Goal: Check status: Check status

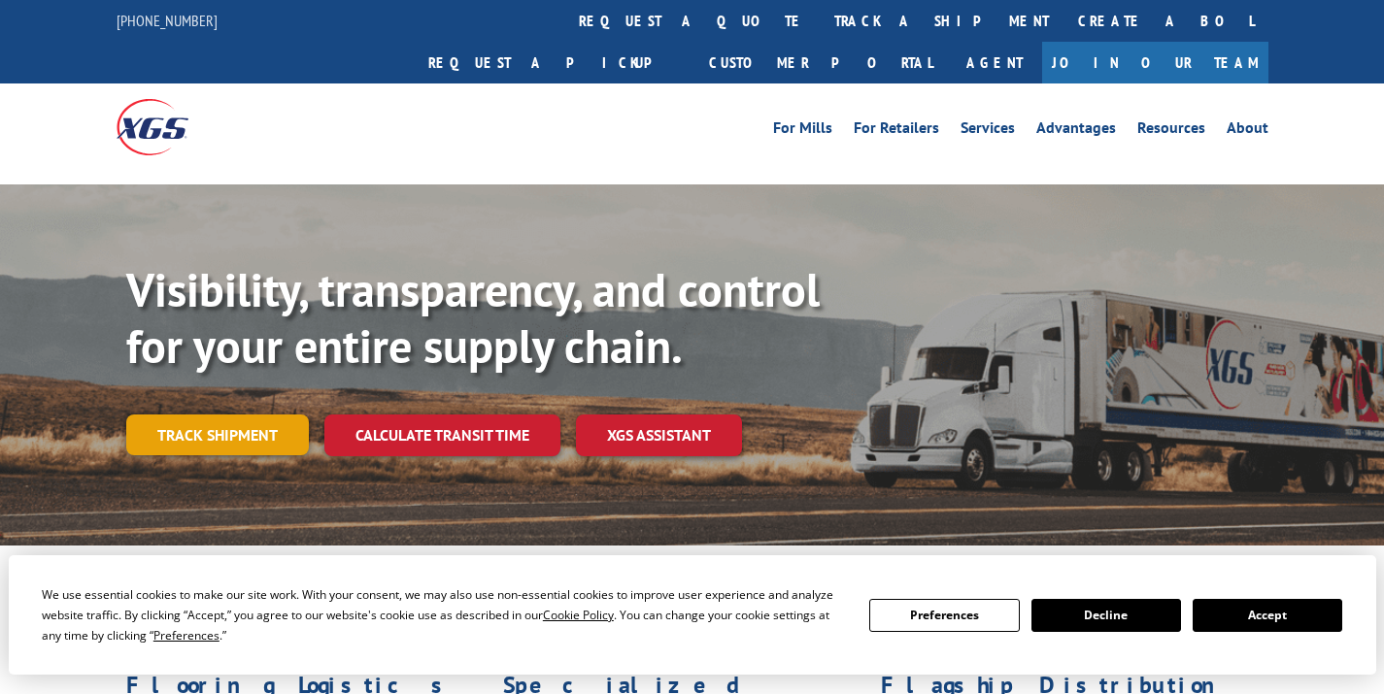
click at [270, 415] on link "Track shipment" at bounding box center [217, 435] width 183 height 41
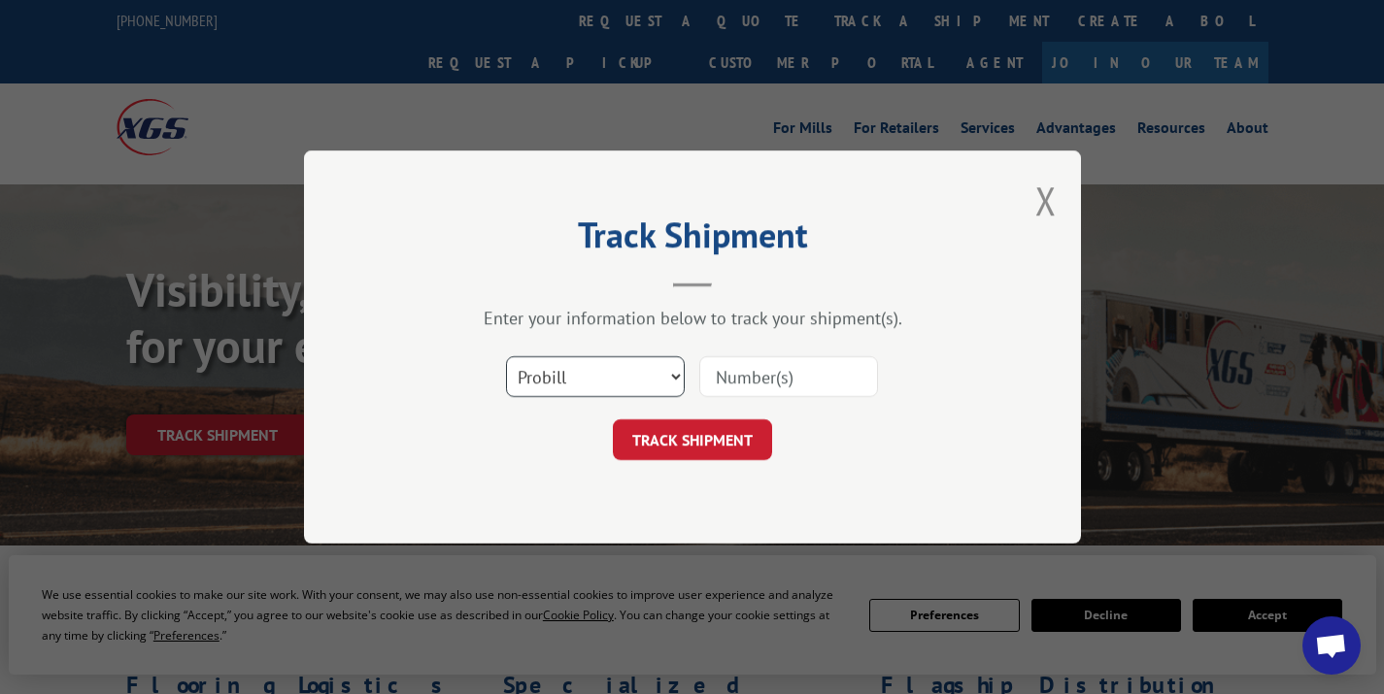
click at [647, 388] on select "Select category... Probill BOL PO" at bounding box center [595, 376] width 179 height 41
select select "bol"
click at [506, 356] on select "Select category... Probill BOL PO" at bounding box center [595, 376] width 179 height 41
click at [760, 393] on input at bounding box center [788, 376] width 179 height 41
paste input "373391"
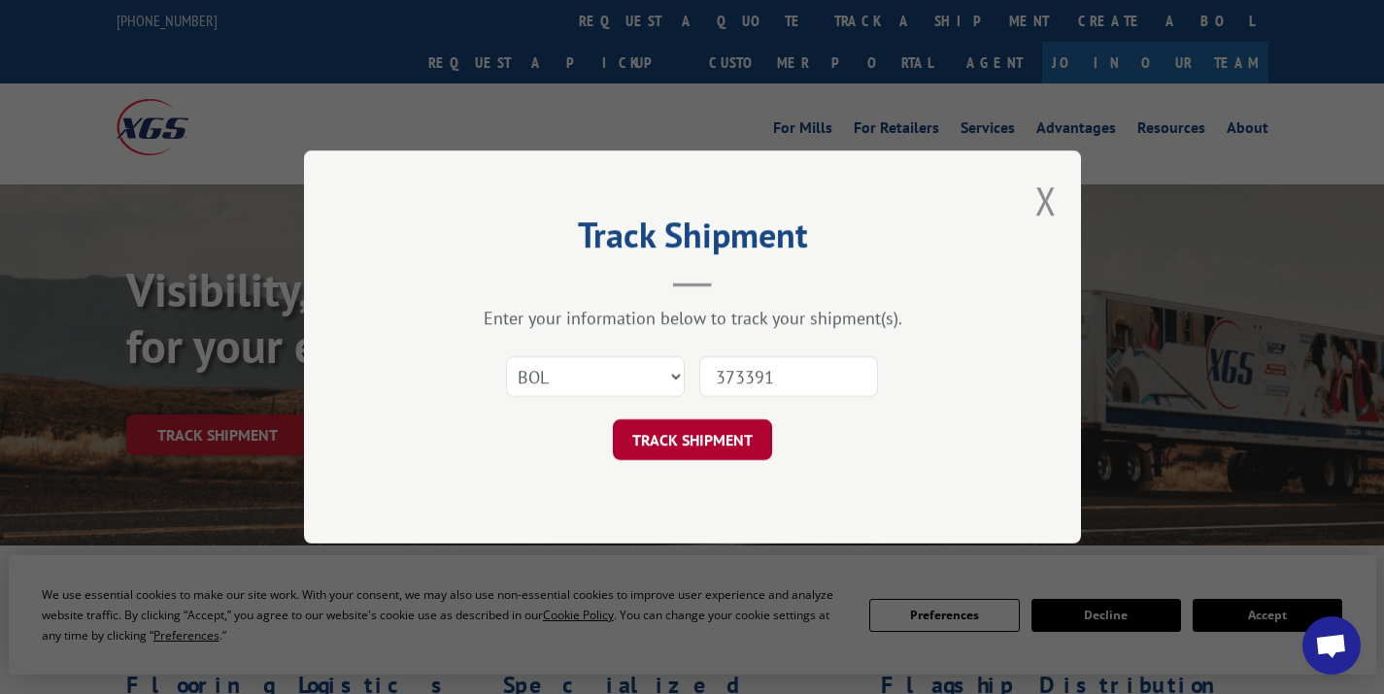
type input "373391"
click at [713, 441] on button "TRACK SHIPMENT" at bounding box center [692, 440] width 159 height 41
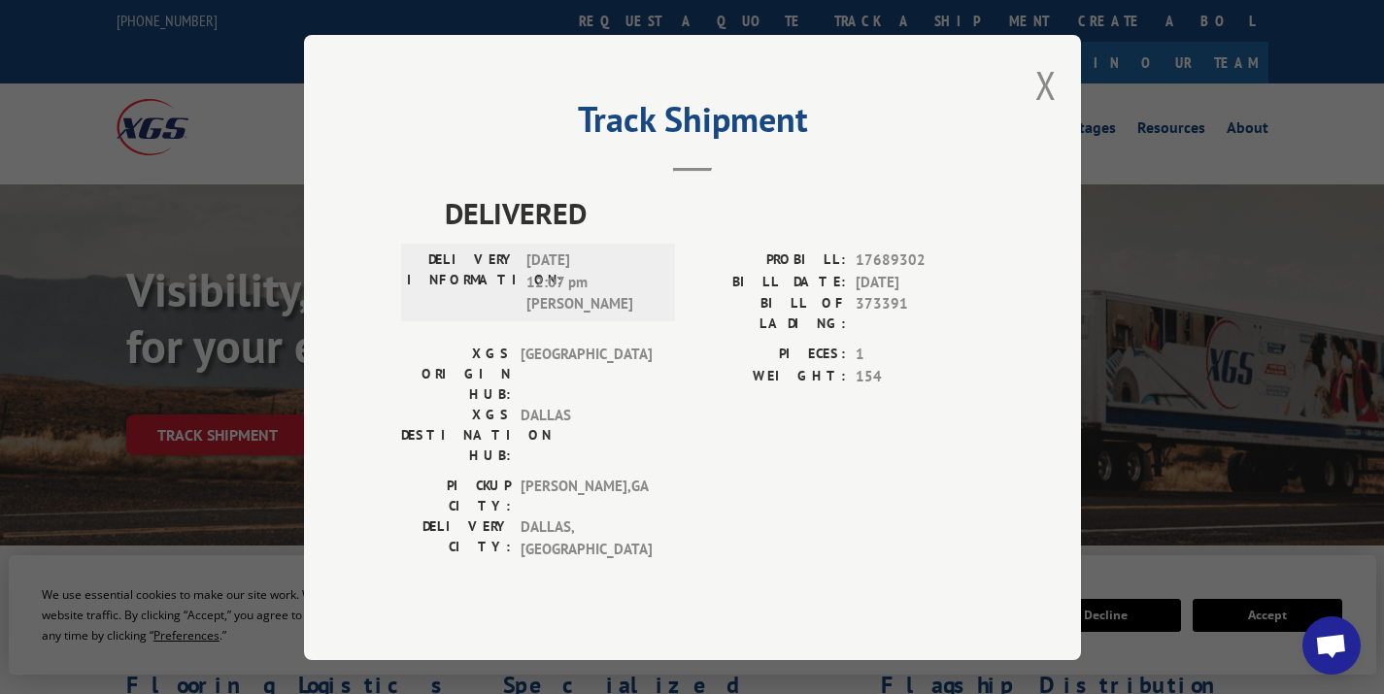
click at [1019, 131] on div "Track Shipment DELIVERED DELIVERY INFORMATION: [DATE] 12:07 pm [PERSON_NAME]: 1…" at bounding box center [692, 347] width 777 height 625
click at [1034, 126] on div "Track Shipment DELIVERED DELIVERY INFORMATION: [DATE] 12:07 pm [PERSON_NAME]: 1…" at bounding box center [692, 347] width 777 height 625
click at [1059, 110] on div "Track Shipment DELIVERED DELIVERY INFORMATION: [DATE] 12:07 pm [PERSON_NAME]: 1…" at bounding box center [692, 347] width 777 height 625
click at [1052, 111] on button "Close modal" at bounding box center [1045, 84] width 21 height 51
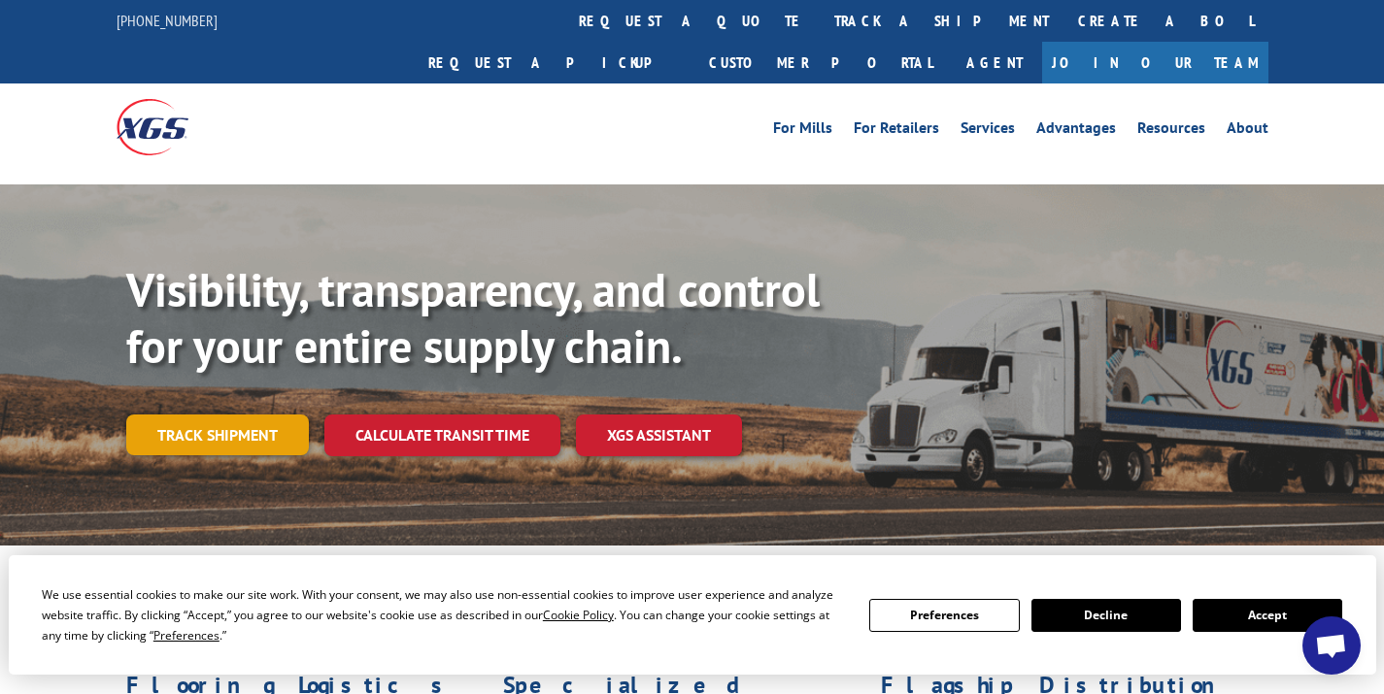
click at [176, 415] on link "Track shipment" at bounding box center [217, 435] width 183 height 41
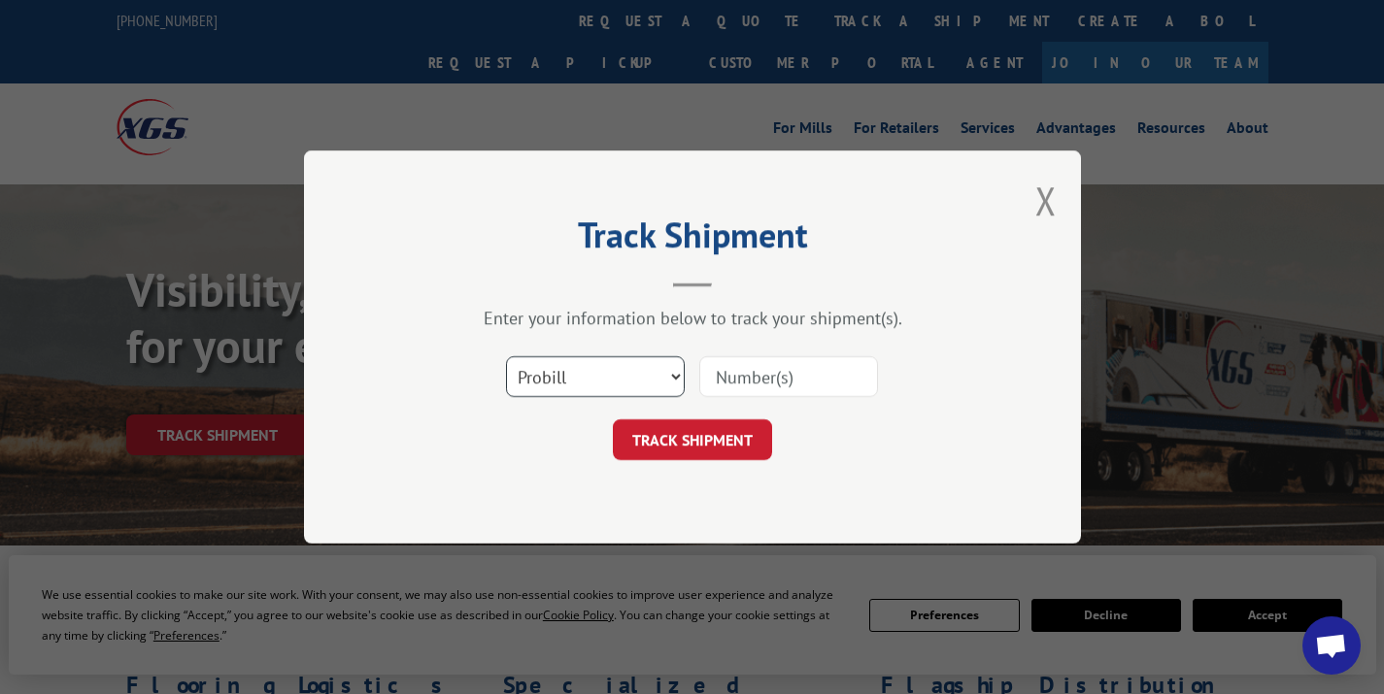
click at [606, 393] on select "Select category... Probill BOL PO" at bounding box center [595, 376] width 179 height 41
select select "bol"
click at [506, 356] on select "Select category... Probill BOL PO" at bounding box center [595, 376] width 179 height 41
click at [787, 367] on input at bounding box center [788, 376] width 179 height 41
paste input "3396930"
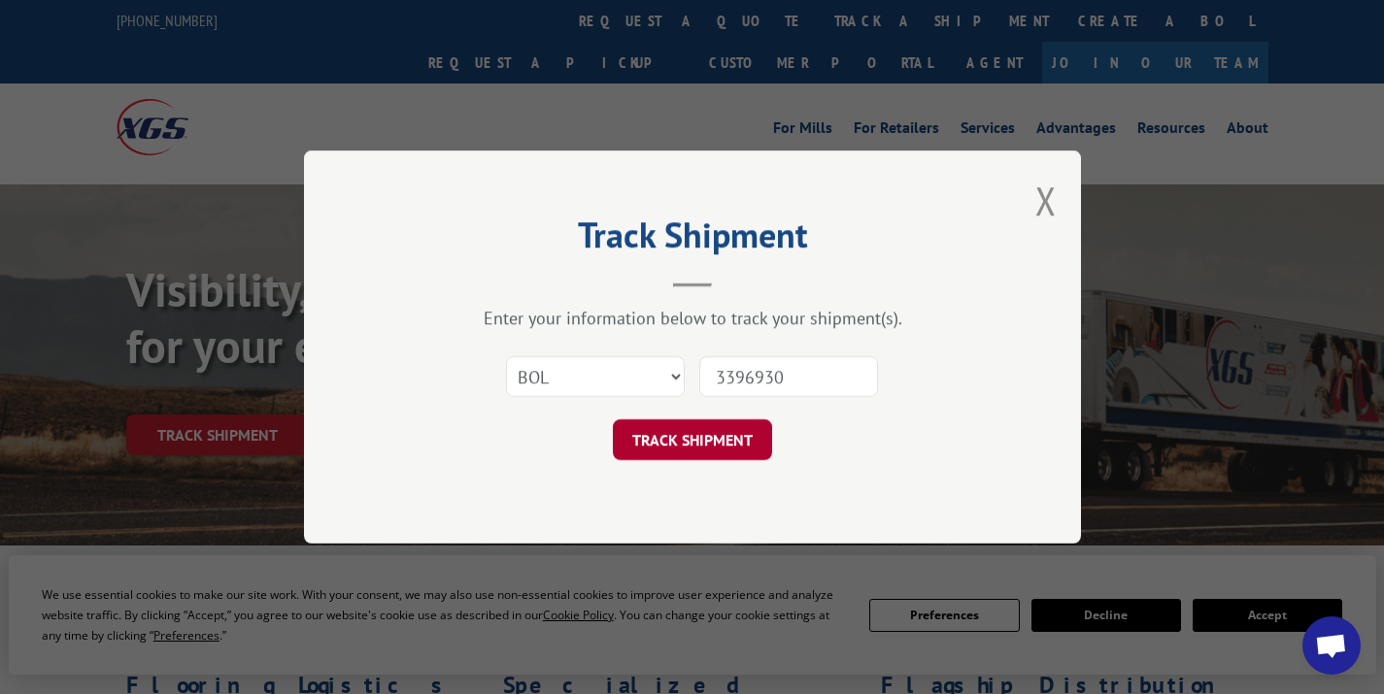
type input "3396930"
click at [711, 435] on button "TRACK SHIPMENT" at bounding box center [692, 440] width 159 height 41
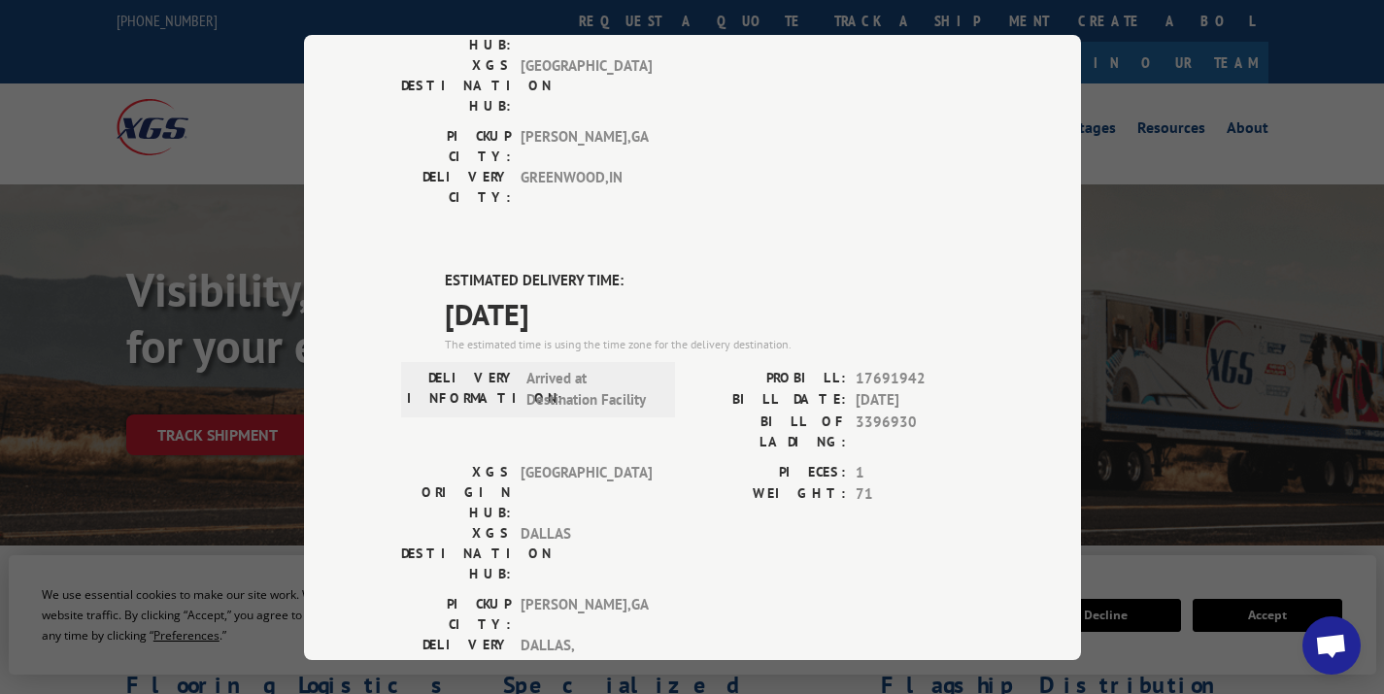
scroll to position [352, 0]
drag, startPoint x: 917, startPoint y: 267, endPoint x: 777, endPoint y: 267, distance: 139.9
click at [777, 365] on div "PROBILL: 17691942" at bounding box center [837, 376] width 291 height 22
copy div "PROBILL: 17691942"
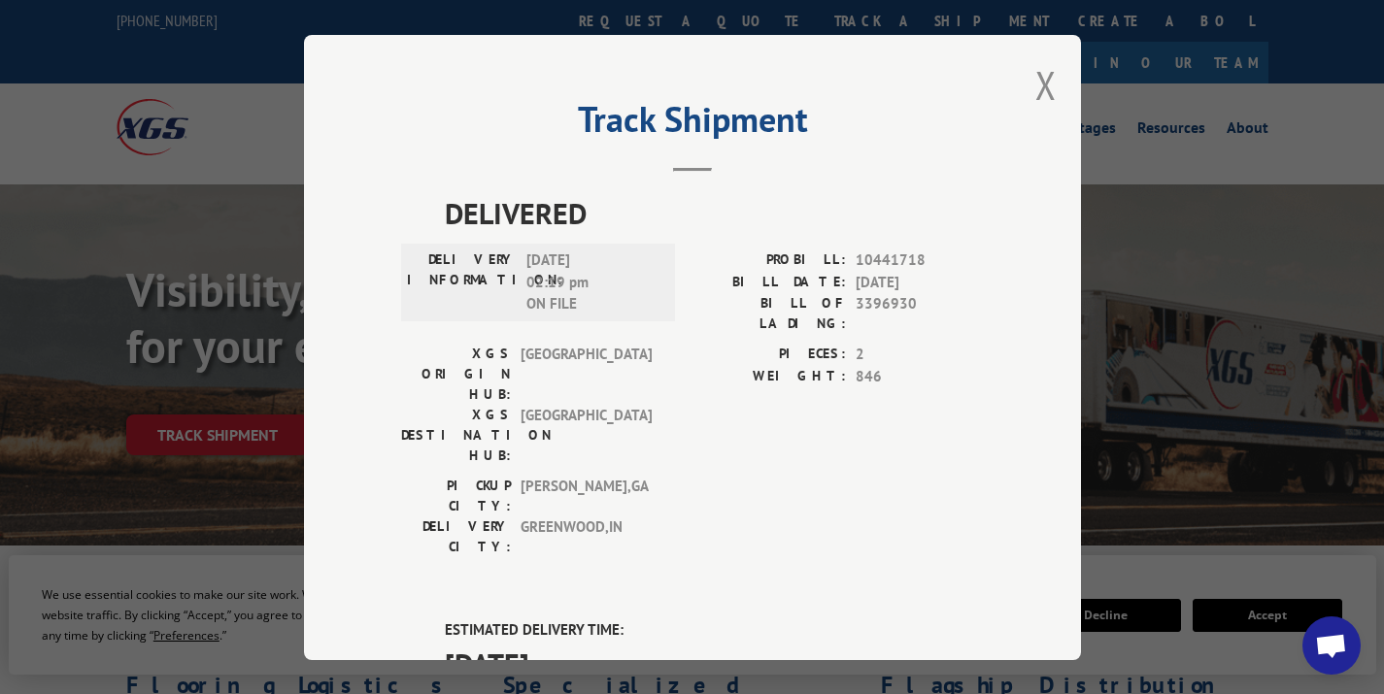
click at [1018, 99] on div "Track Shipment DELIVERED DELIVERY INFORMATION: [DATE] 02:19 pm ON FILE PROBILL:…" at bounding box center [692, 347] width 777 height 625
click at [1036, 85] on button "Close modal" at bounding box center [1045, 84] width 21 height 51
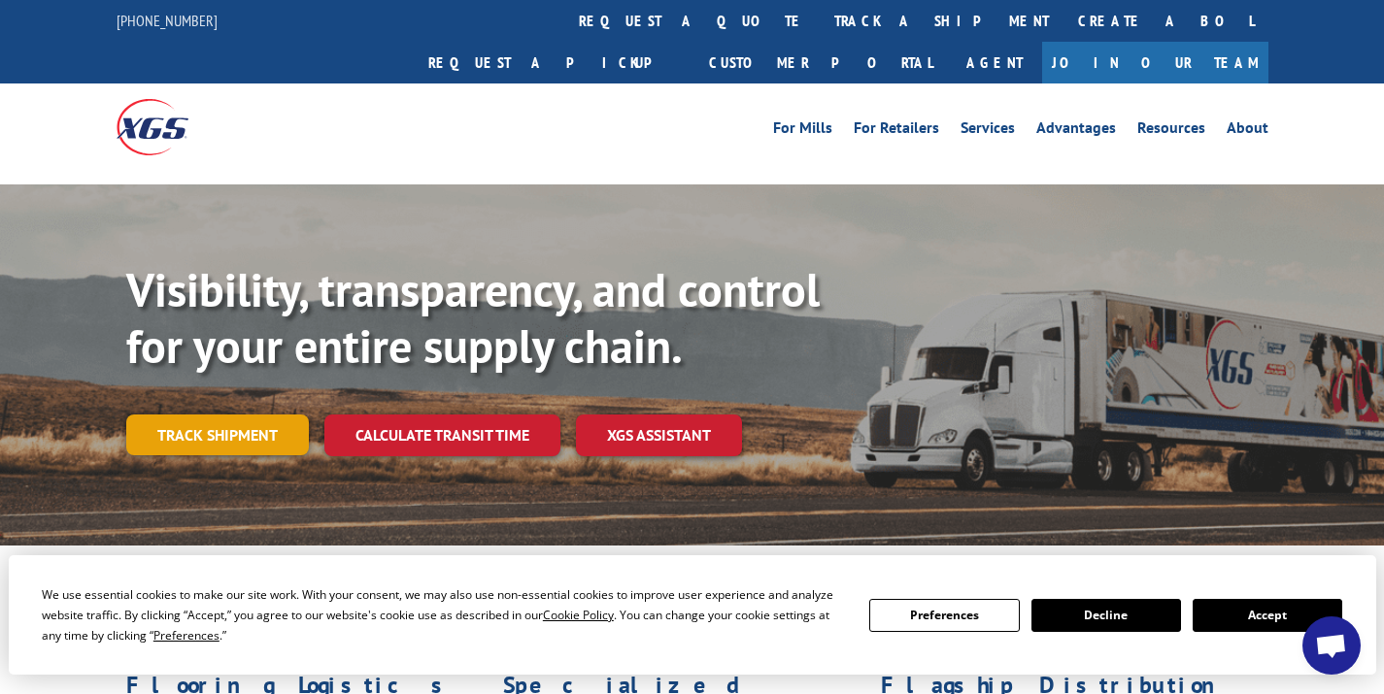
click at [159, 415] on link "Track shipment" at bounding box center [217, 435] width 183 height 41
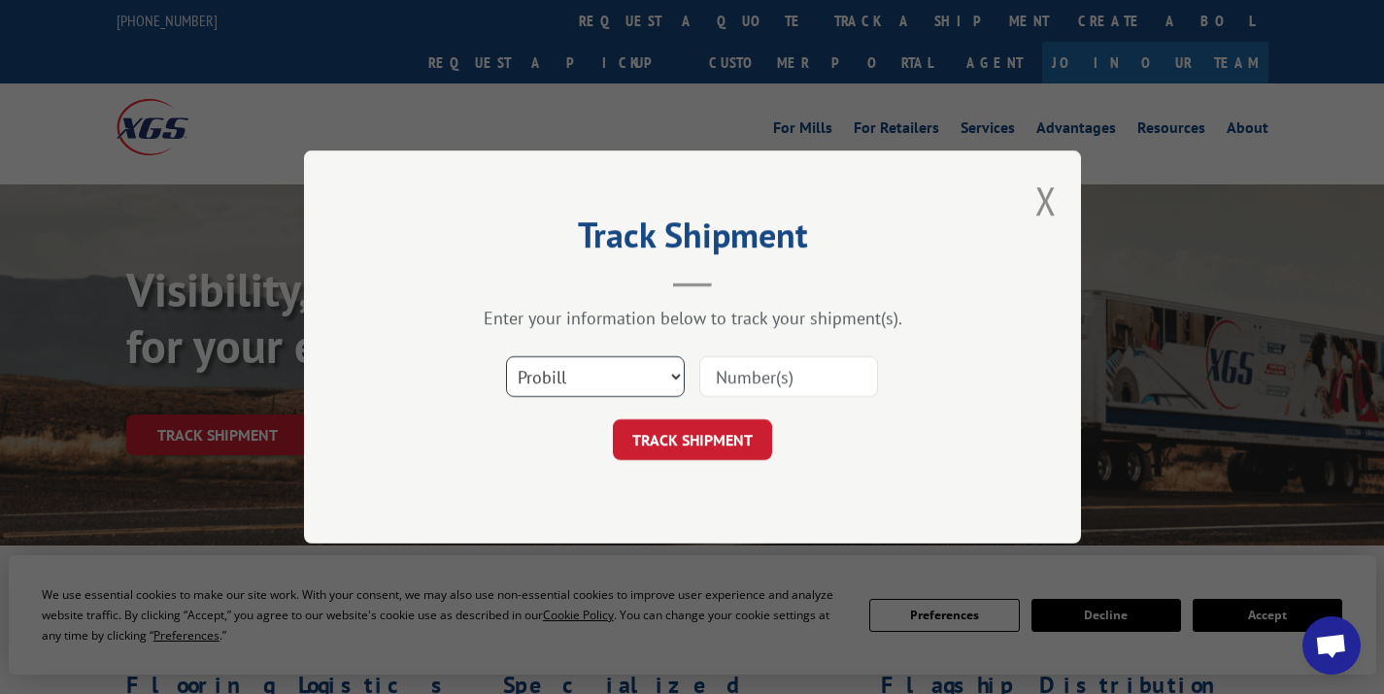
click at [642, 358] on select "Select category... Probill BOL PO" at bounding box center [595, 376] width 179 height 41
click at [506, 356] on select "Select category... Probill BOL PO" at bounding box center [595, 376] width 179 height 41
click at [606, 379] on select "Select category... Probill BOL PO" at bounding box center [595, 376] width 179 height 41
select select "po"
click at [506, 356] on select "Select category... Probill BOL PO" at bounding box center [595, 376] width 179 height 41
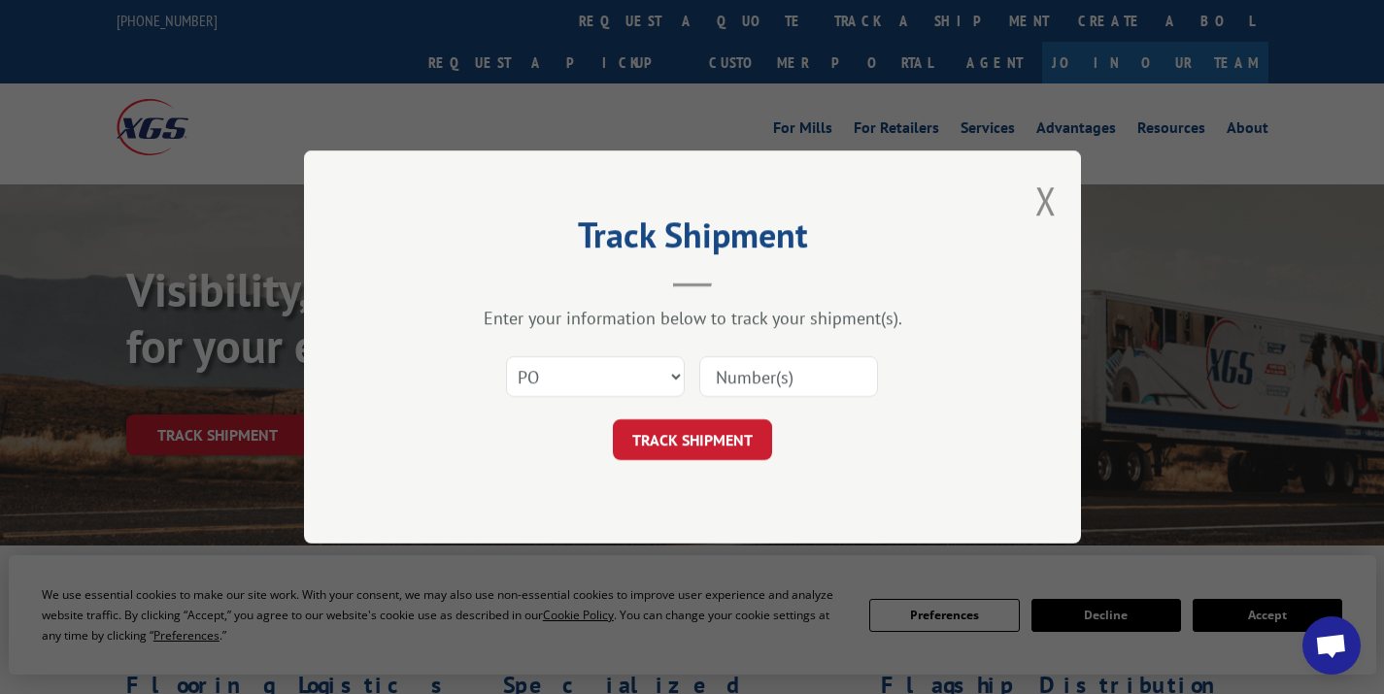
click at [736, 384] on input at bounding box center [788, 376] width 179 height 41
type input "166164"
click button "TRACK SHIPMENT" at bounding box center [692, 440] width 159 height 41
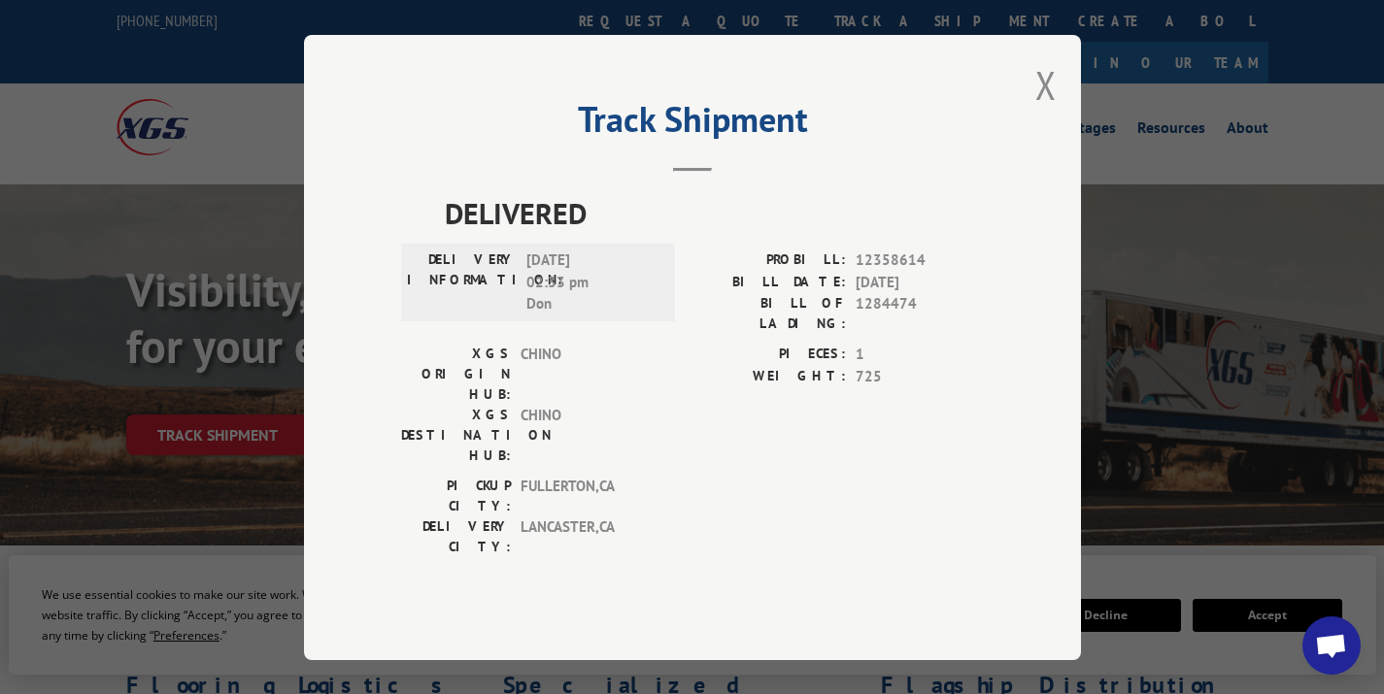
click at [1058, 118] on div "Track Shipment DELIVERED DELIVERY INFORMATION: [DATE] 02:33 pm [PERSON_NAME]: 1…" at bounding box center [692, 347] width 777 height 625
click at [1071, 116] on div "Track Shipment DELIVERED DELIVERY INFORMATION: [DATE] 02:33 pm [PERSON_NAME]: 1…" at bounding box center [692, 347] width 777 height 625
click at [1051, 111] on button "Close modal" at bounding box center [1045, 84] width 21 height 51
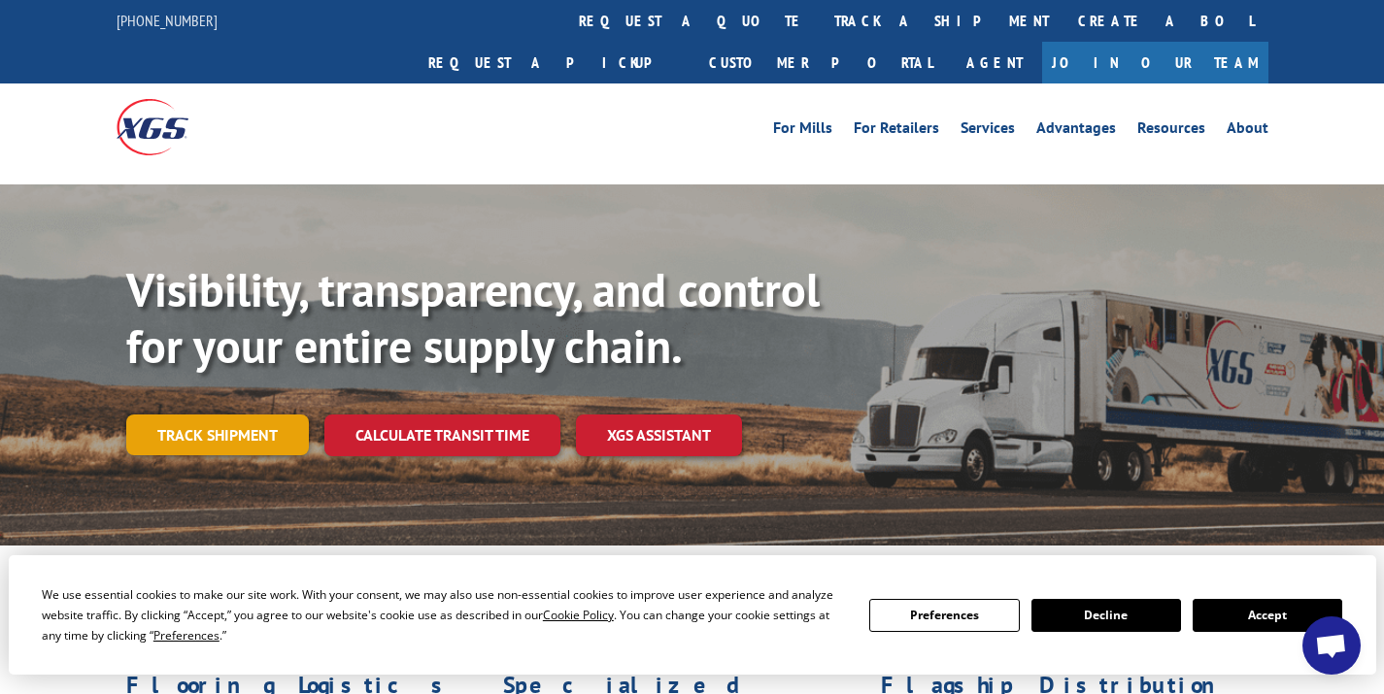
click at [217, 415] on link "Track shipment" at bounding box center [217, 435] width 183 height 41
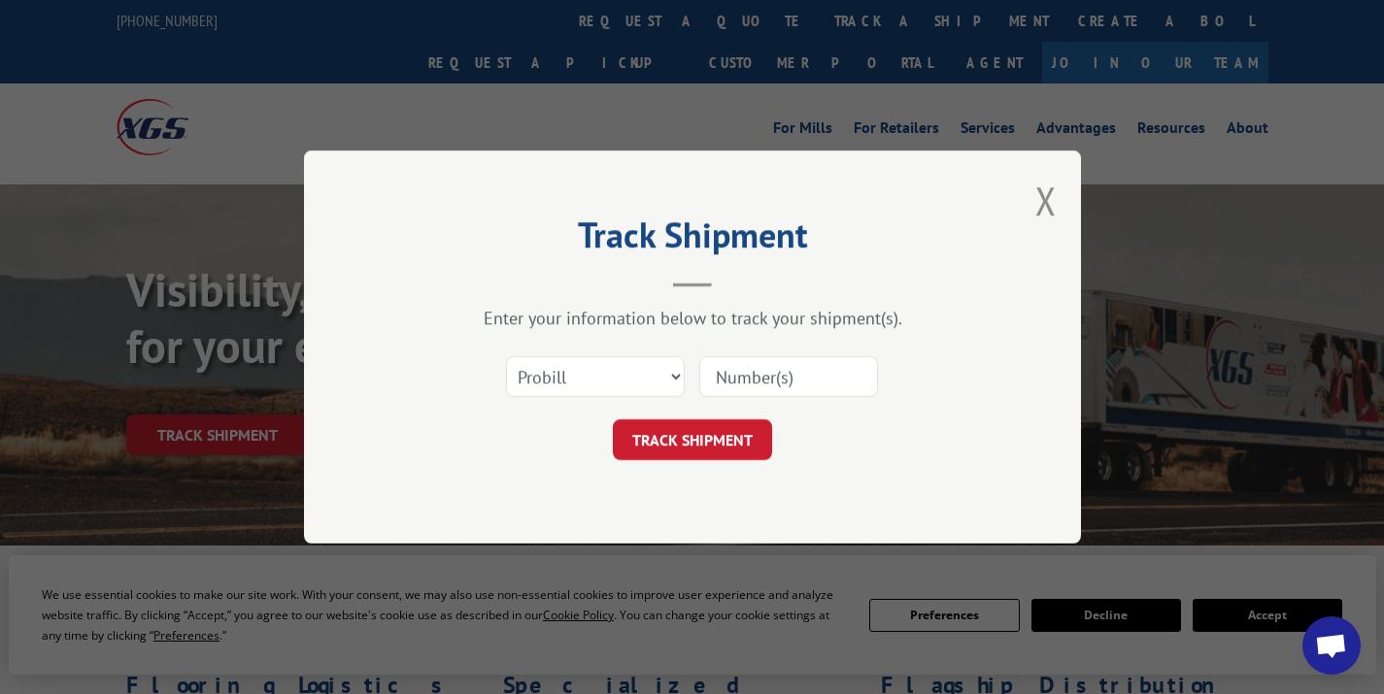
click at [721, 372] on input at bounding box center [788, 376] width 179 height 41
type input "166164"
click at [650, 378] on select "Select category... Probill BOL PO" at bounding box center [595, 376] width 179 height 41
select select "bol"
click at [506, 356] on select "Select category... Probill BOL PO" at bounding box center [595, 376] width 179 height 41
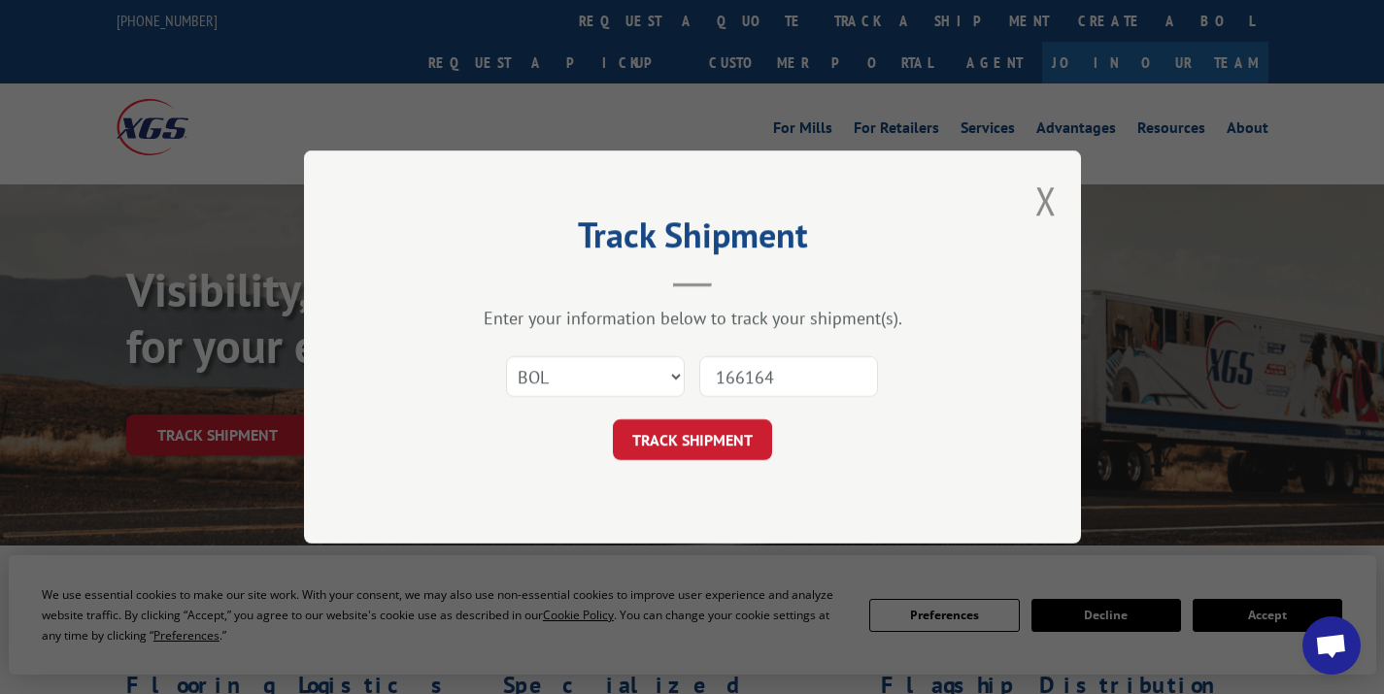
click at [691, 466] on div "Track Shipment Enter your information below to track your shipment(s). Select c…" at bounding box center [692, 347] width 777 height 393
click at [694, 446] on button "TRACK SHIPMENT" at bounding box center [692, 440] width 159 height 41
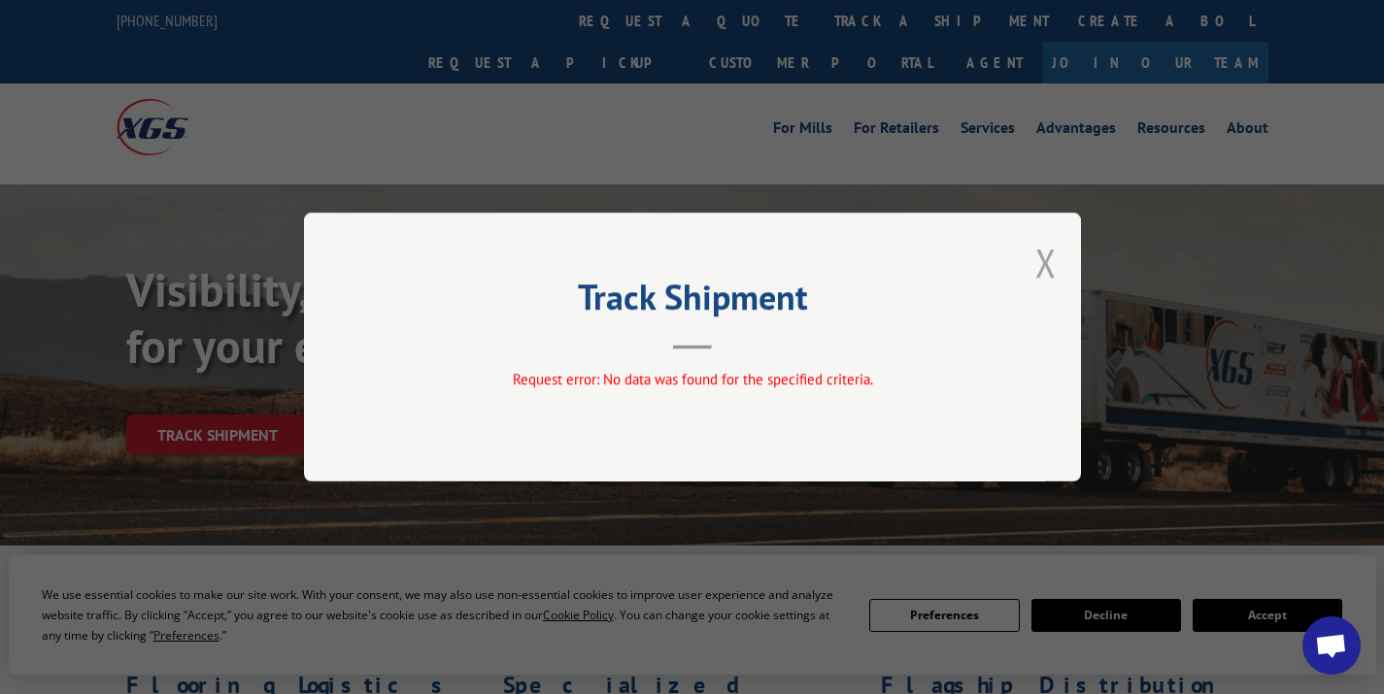
click at [1035, 271] on button "Close modal" at bounding box center [1045, 262] width 21 height 51
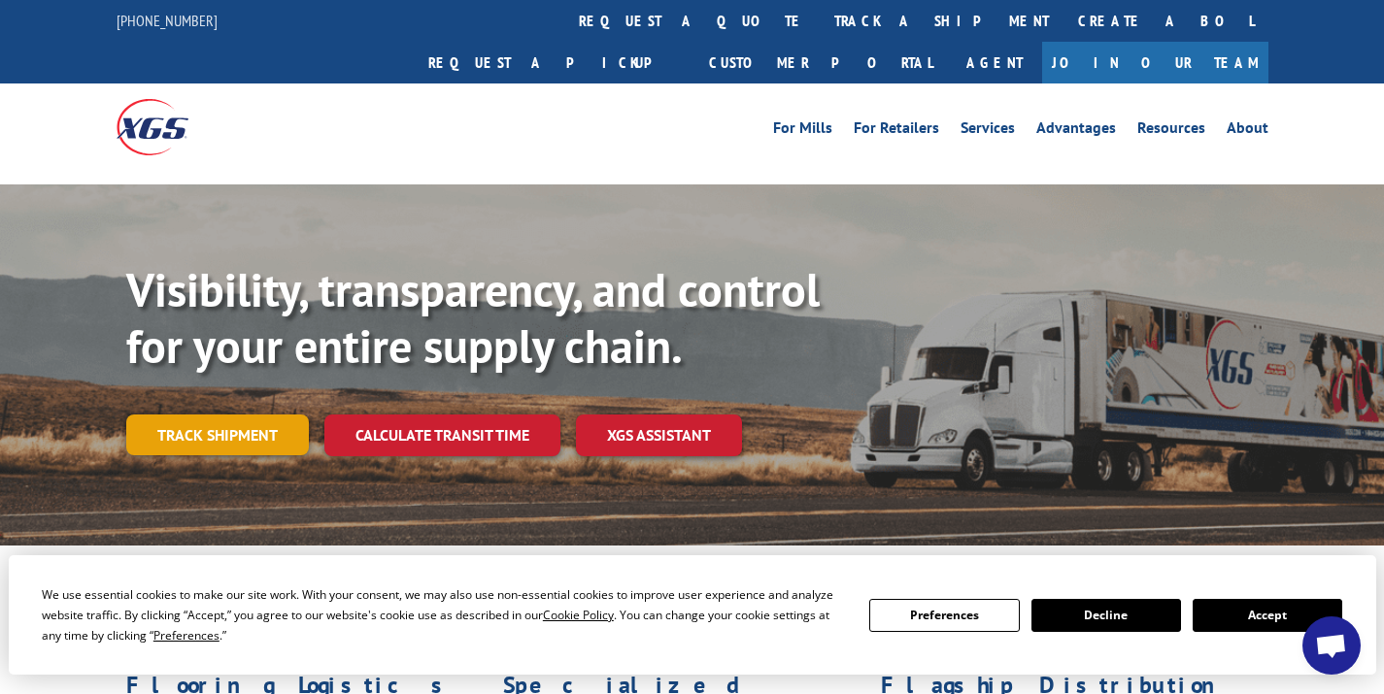
click at [203, 415] on link "Track shipment" at bounding box center [217, 435] width 183 height 41
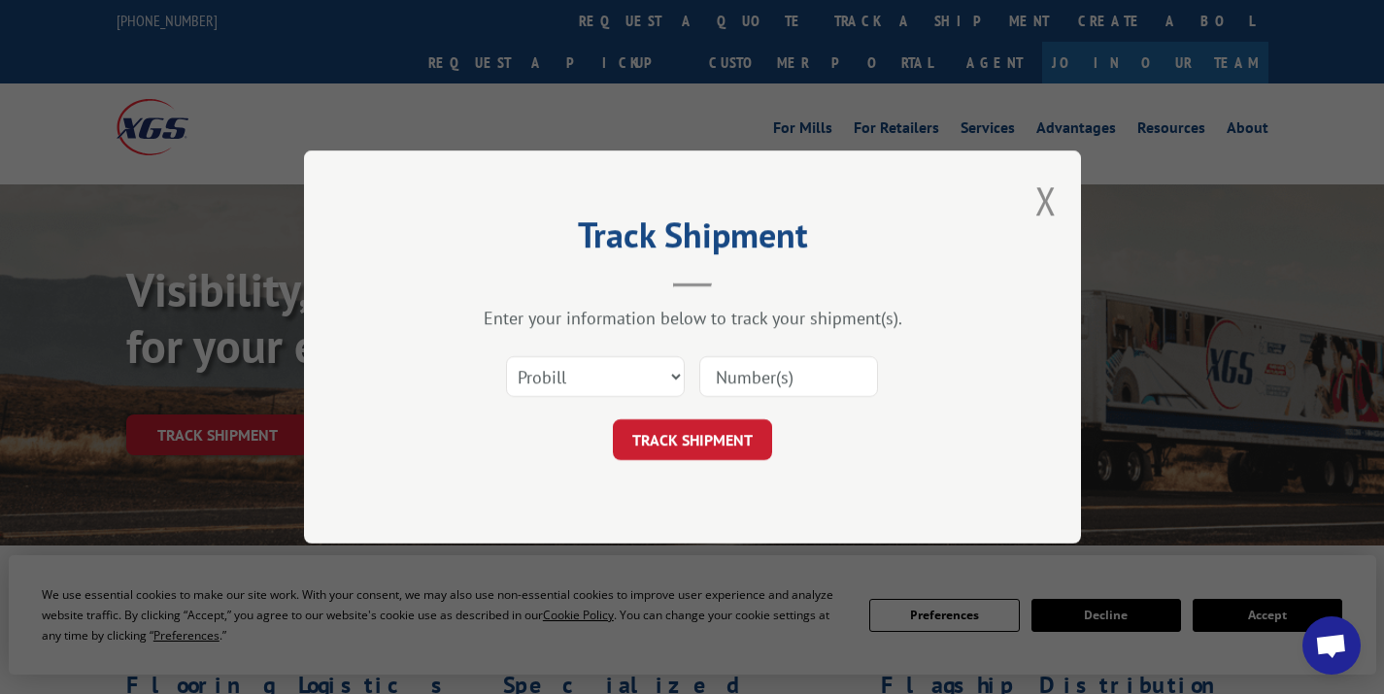
click at [540, 403] on div "Select category... Probill BOL PO" at bounding box center [692, 377] width 583 height 64
click at [568, 381] on select "Select category... Probill BOL PO" at bounding box center [595, 376] width 179 height 41
click at [737, 367] on input at bounding box center [788, 376] width 179 height 41
paste input "17689087"
type input "17689087"
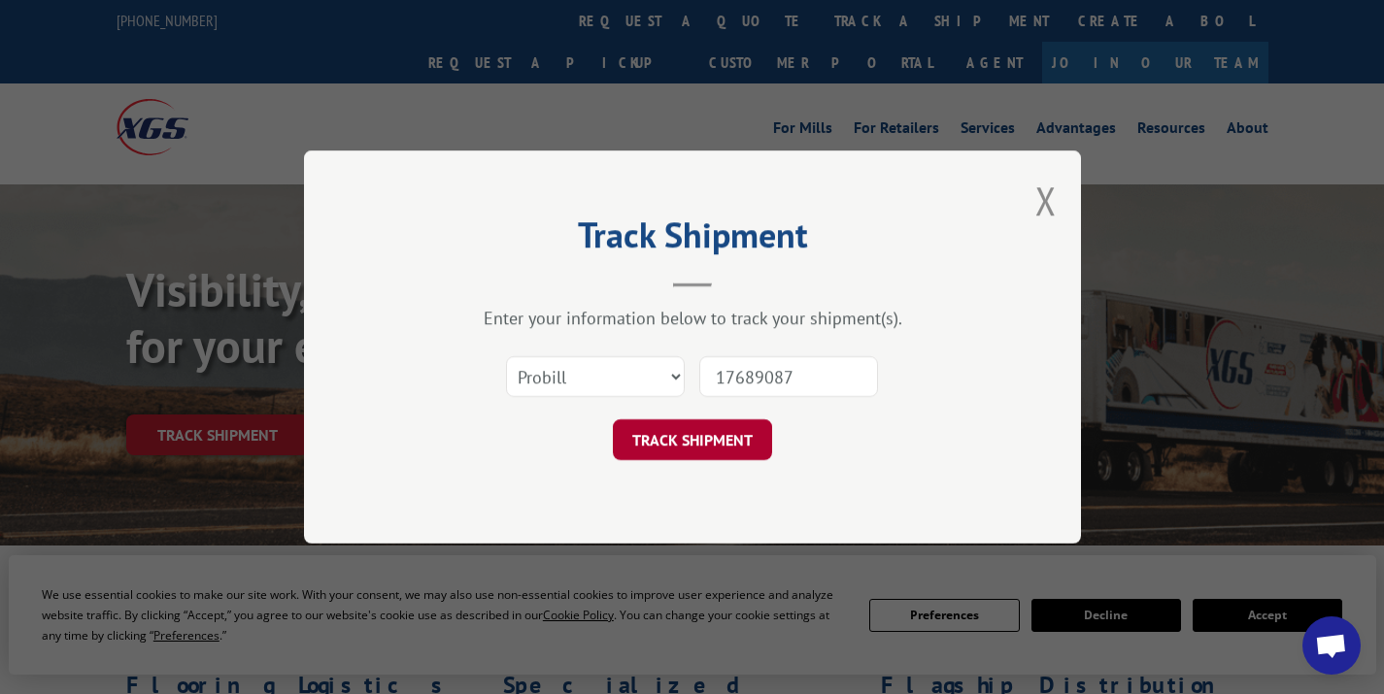
click at [704, 428] on button "TRACK SHIPMENT" at bounding box center [692, 440] width 159 height 41
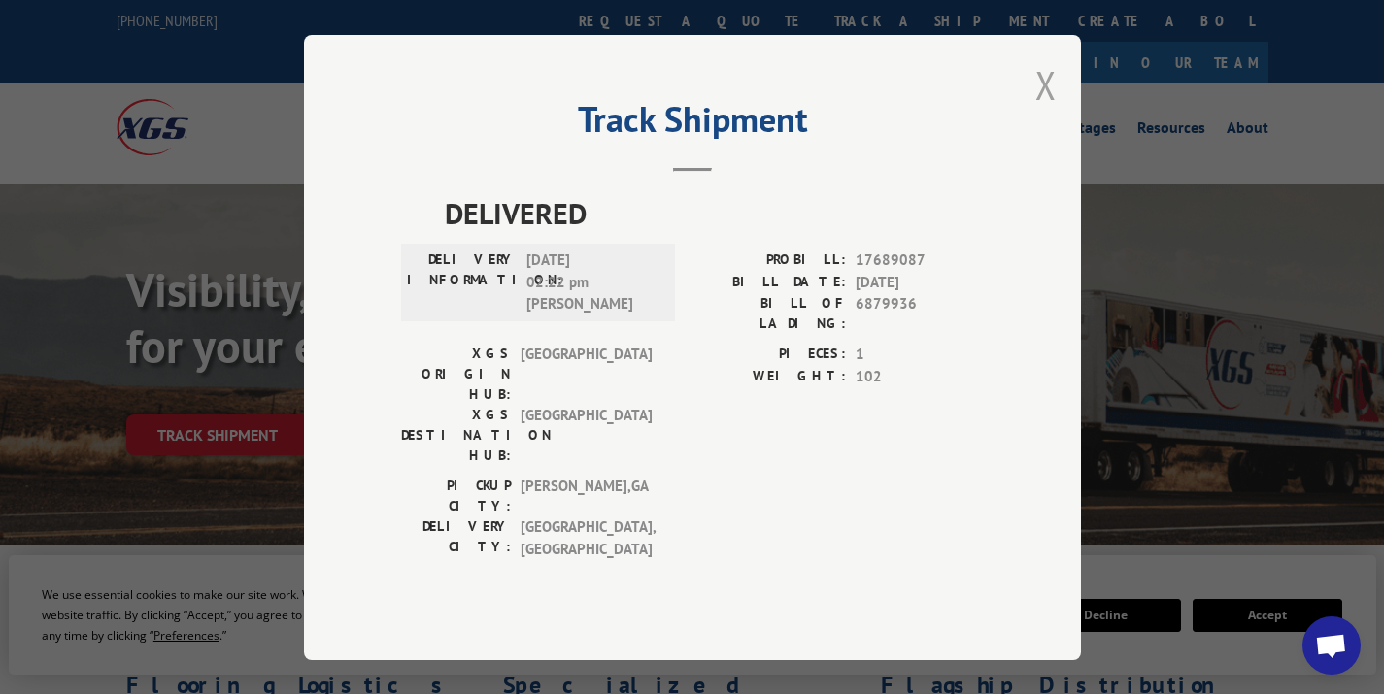
click at [1047, 111] on button "Close modal" at bounding box center [1045, 84] width 21 height 51
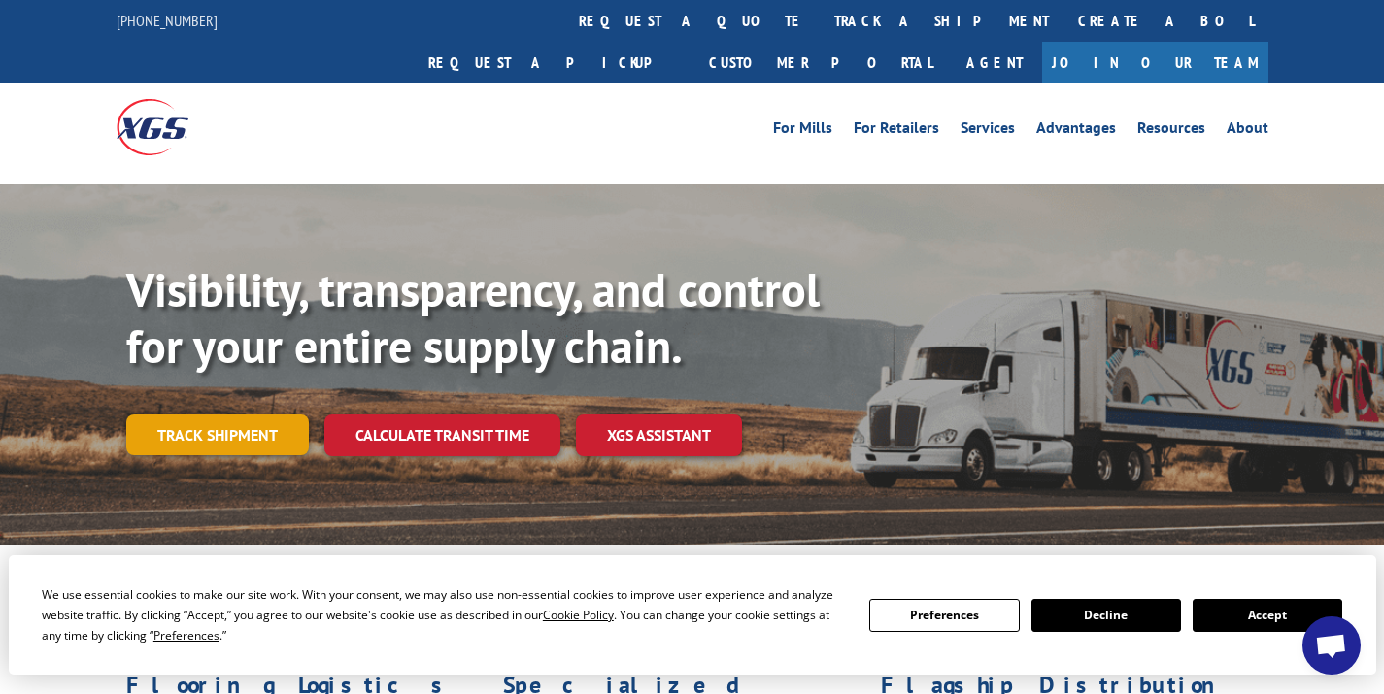
click at [234, 415] on link "Track shipment" at bounding box center [217, 435] width 183 height 41
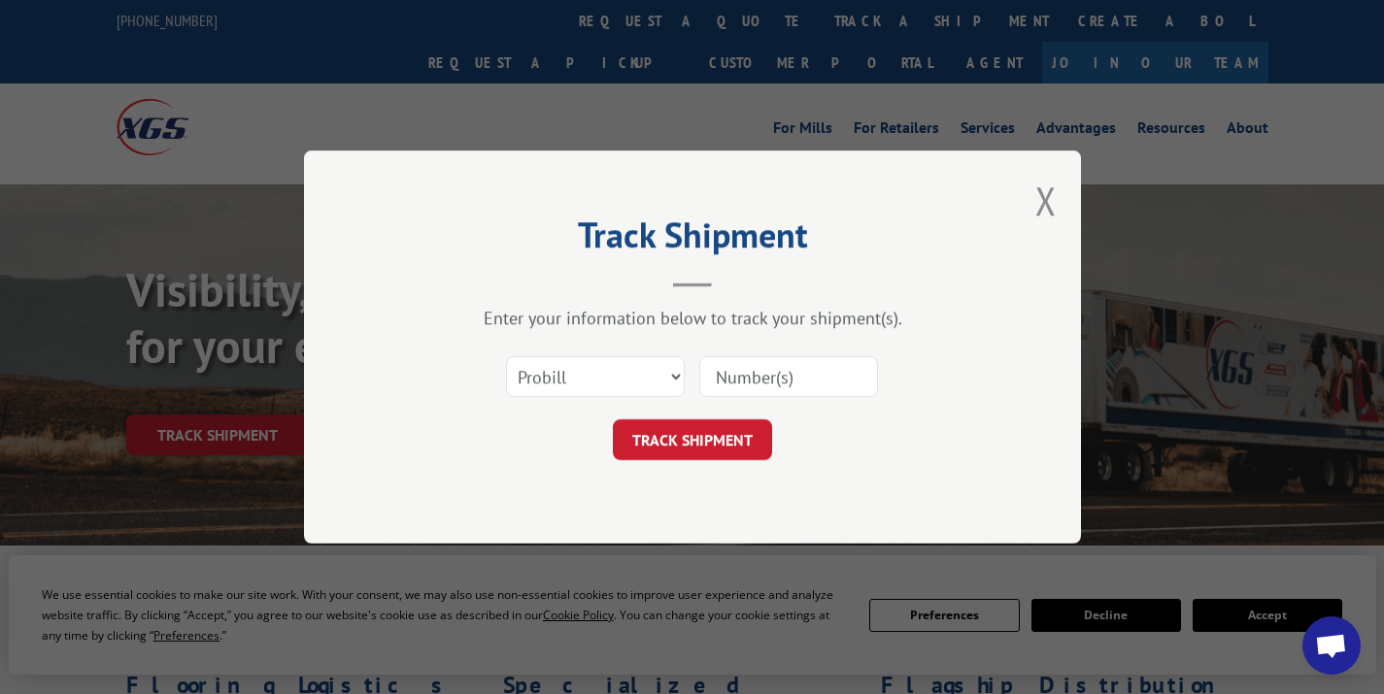
click at [776, 383] on input at bounding box center [788, 376] width 179 height 41
paste input "17691563"
type input "17691563"
click at [733, 431] on button "TRACK SHIPMENT" at bounding box center [692, 440] width 159 height 41
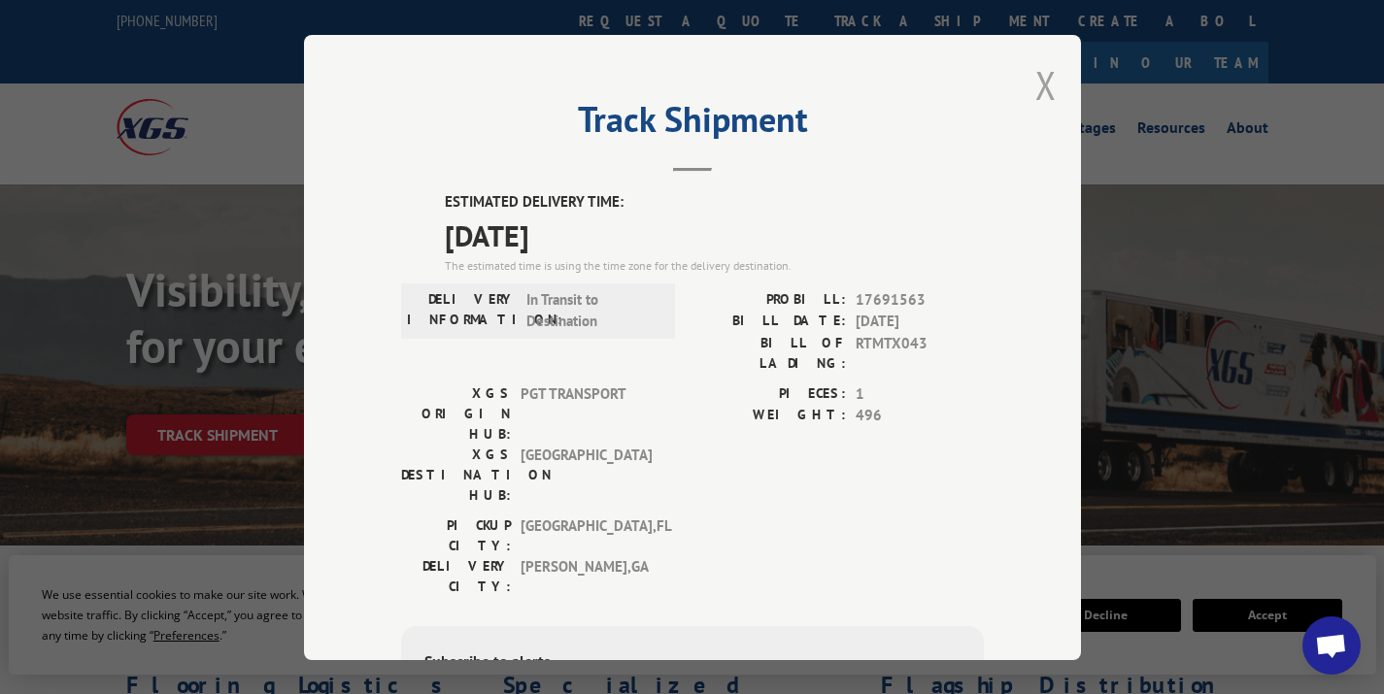
click at [1035, 84] on button "Close modal" at bounding box center [1045, 84] width 21 height 51
